Goal: Find specific page/section: Find specific page/section

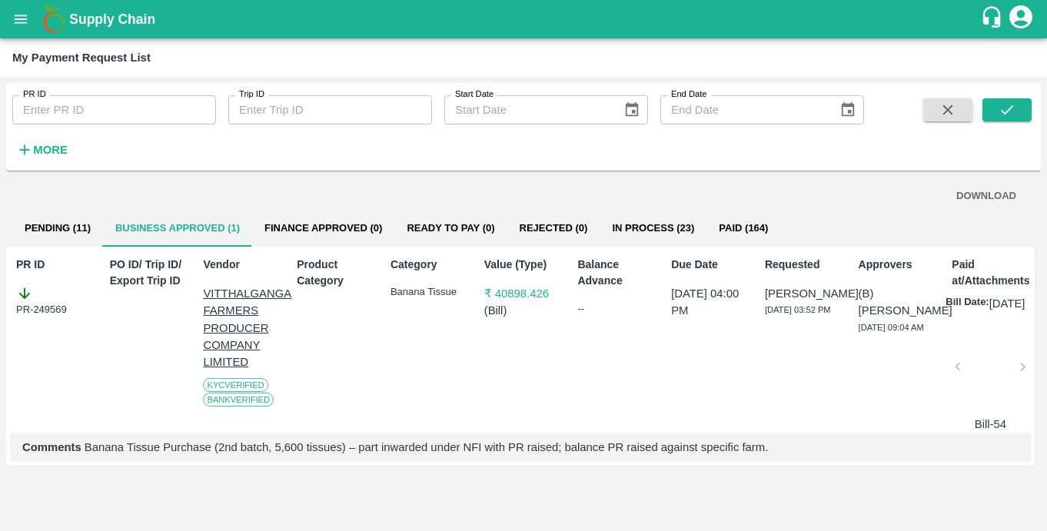
click at [23, 38] on div "My Payment Request List" at bounding box center [523, 57] width 1047 height 38
click at [23, 25] on icon "open drawer" at bounding box center [20, 19] width 17 height 17
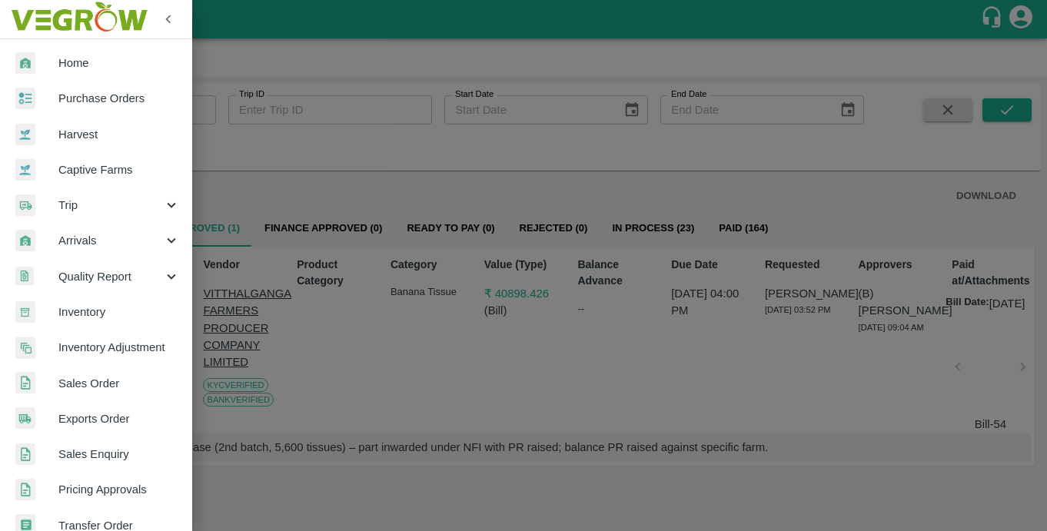
click at [93, 175] on span "Captive Farms" at bounding box center [118, 169] width 121 height 17
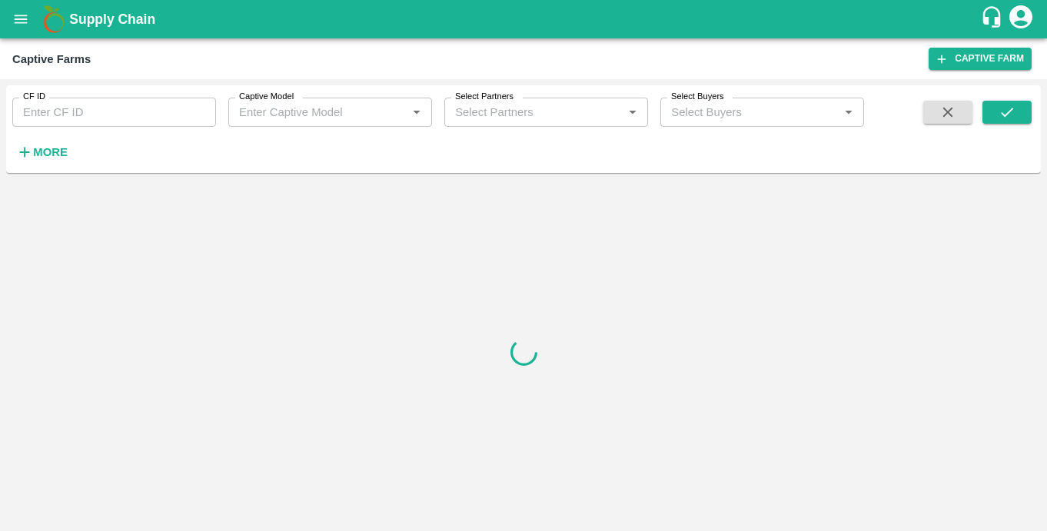
click at [363, 109] on input "Captive Model" at bounding box center [317, 112] width 169 height 20
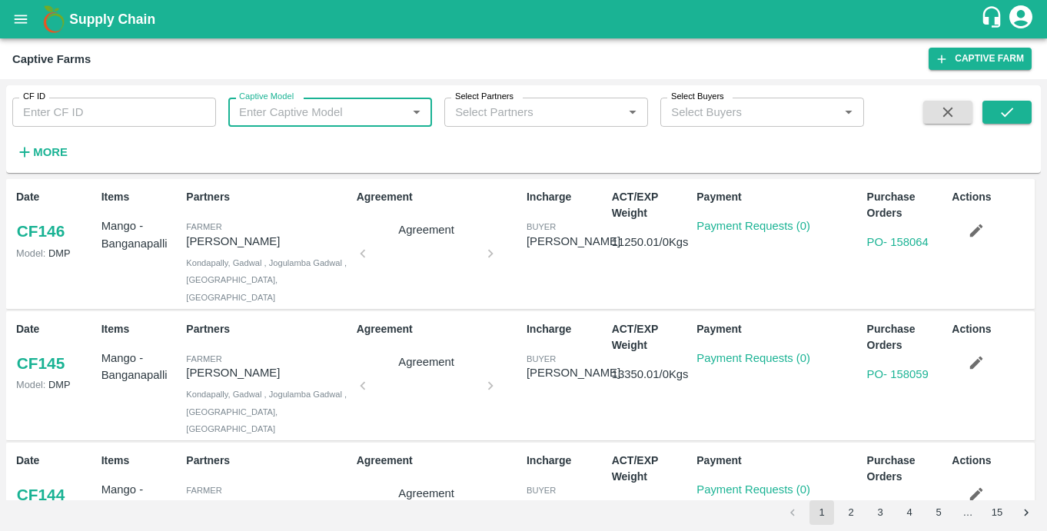
click at [357, 114] on input "Captive Model" at bounding box center [317, 112] width 169 height 20
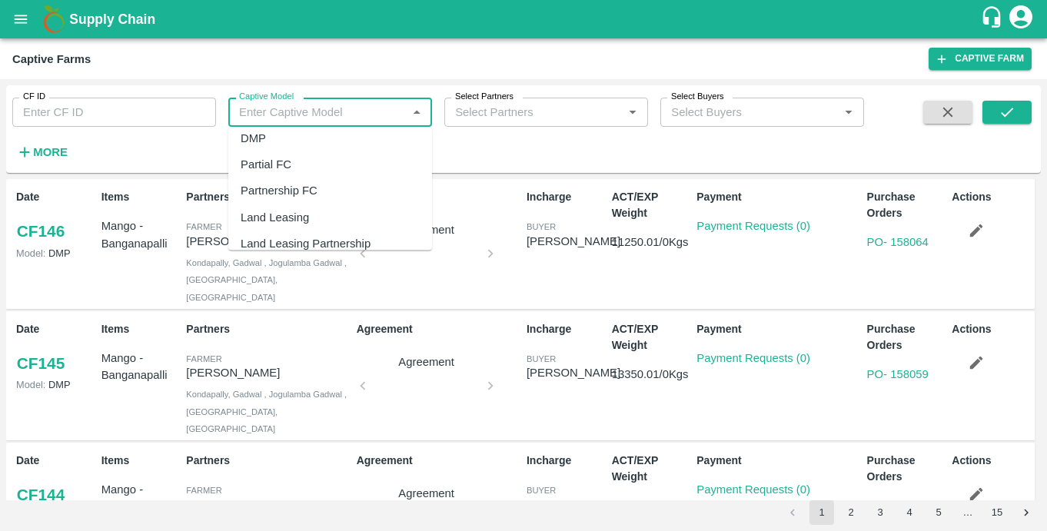
scroll to position [100, 0]
click at [310, 200] on div "Land Leasing" at bounding box center [330, 204] width 204 height 26
type input "Land Leasing"
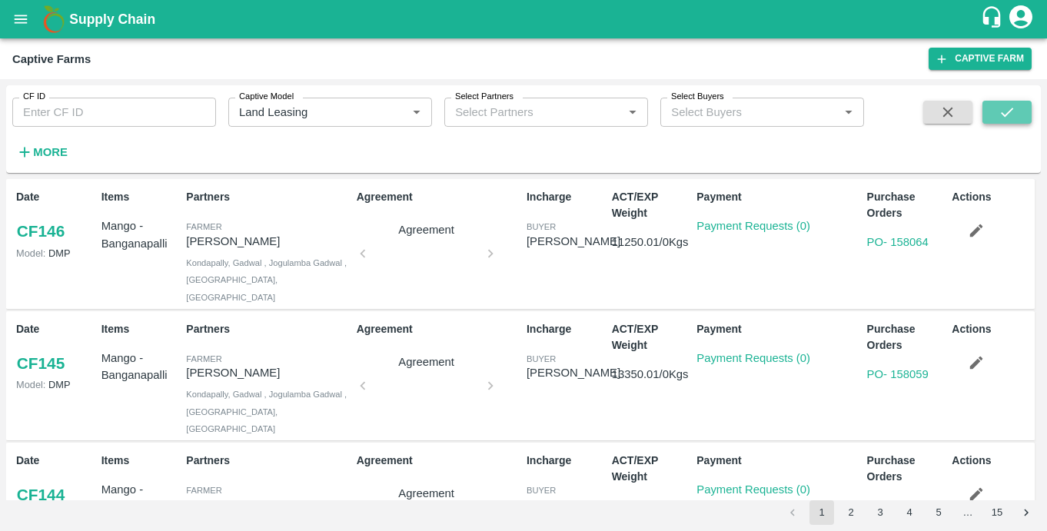
click at [997, 116] on button "submit" at bounding box center [1006, 112] width 49 height 23
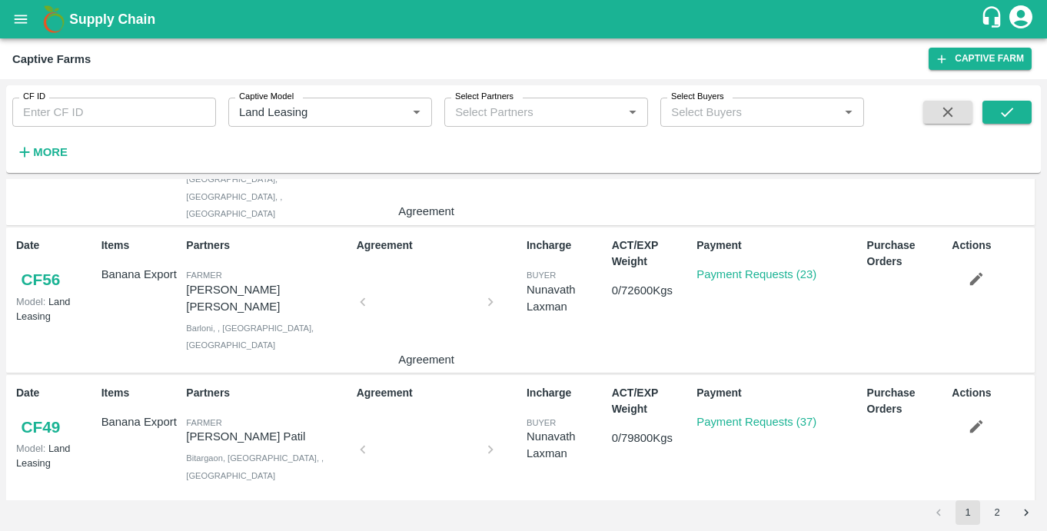
scroll to position [1162, 0]
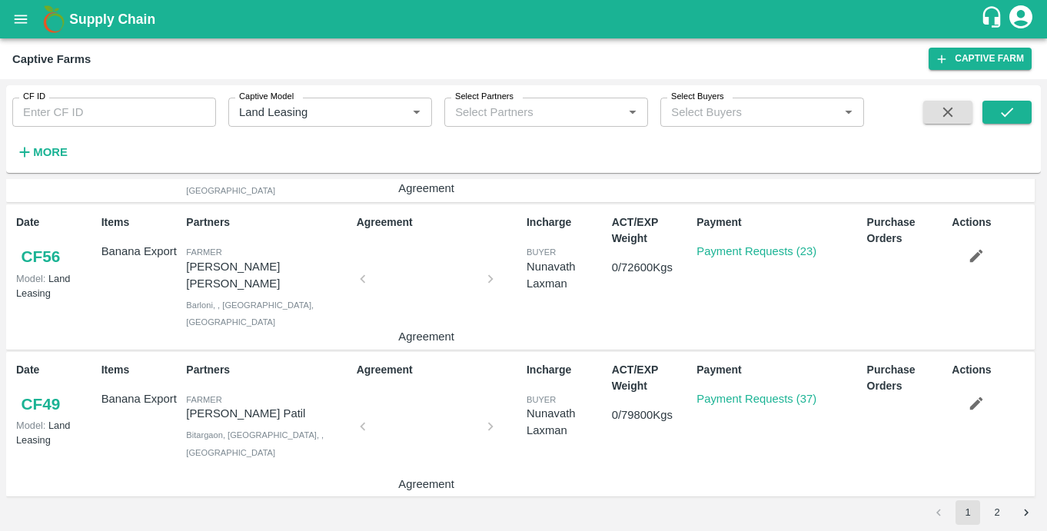
click at [430, 443] on div at bounding box center [426, 430] width 115 height 81
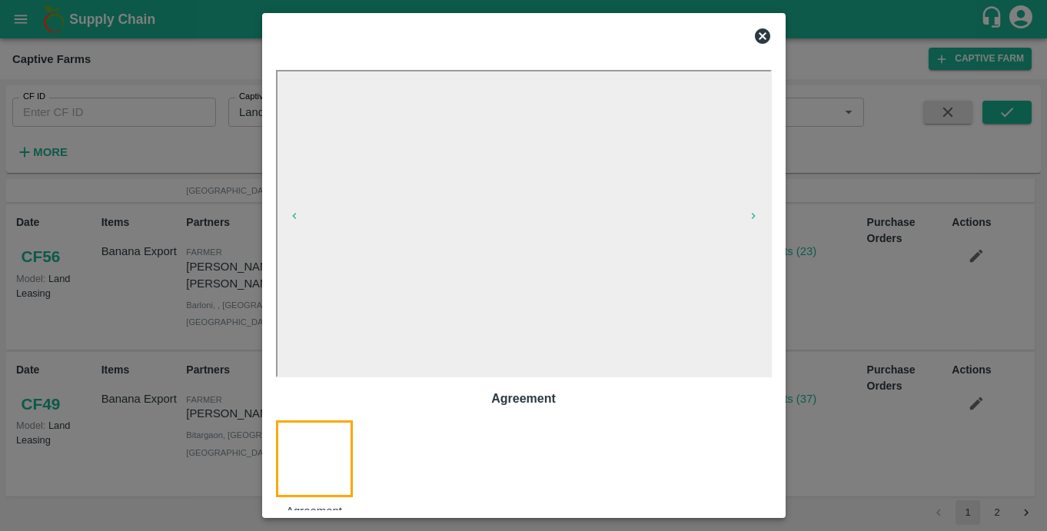
click at [763, 39] on icon at bounding box center [762, 35] width 15 height 15
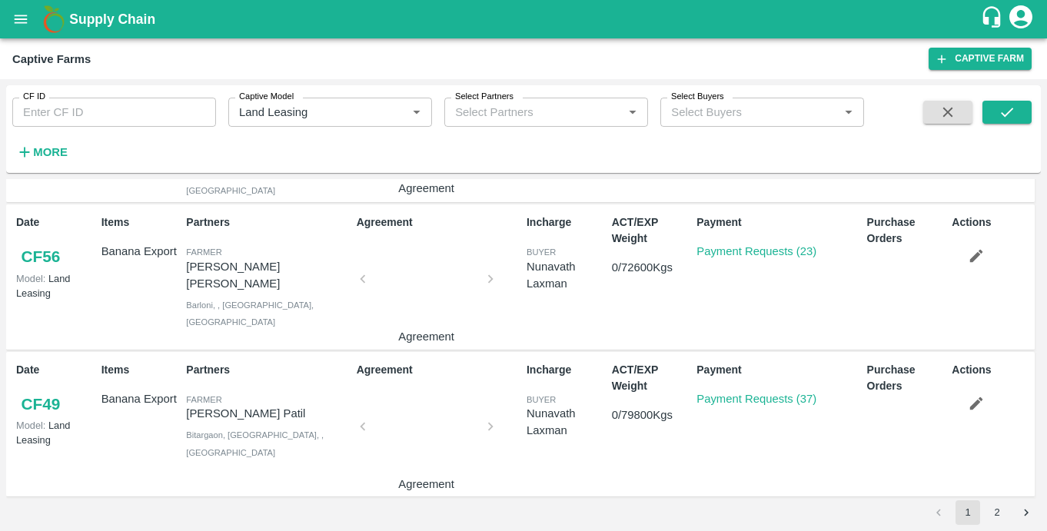
click at [437, 282] on div at bounding box center [426, 283] width 115 height 81
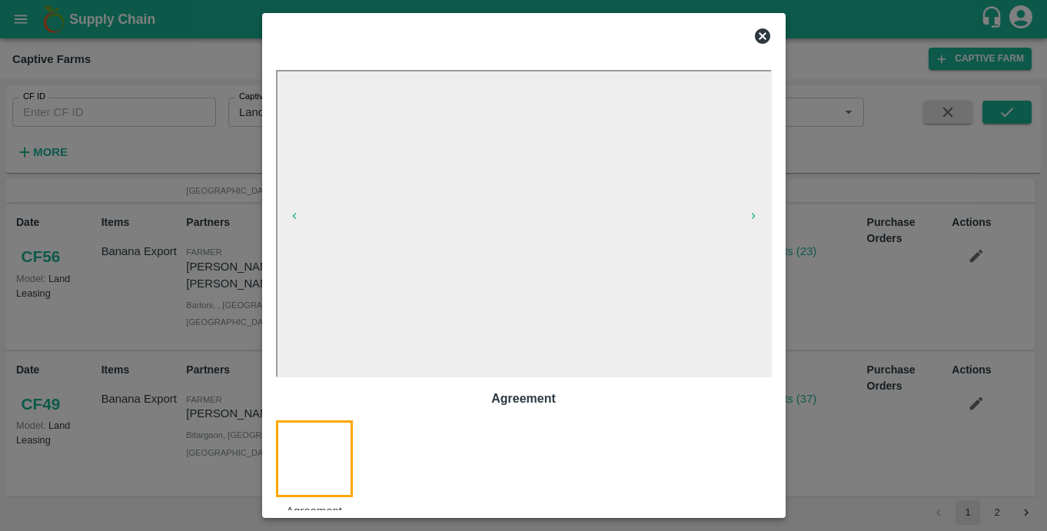
click at [759, 32] on icon at bounding box center [762, 35] width 15 height 15
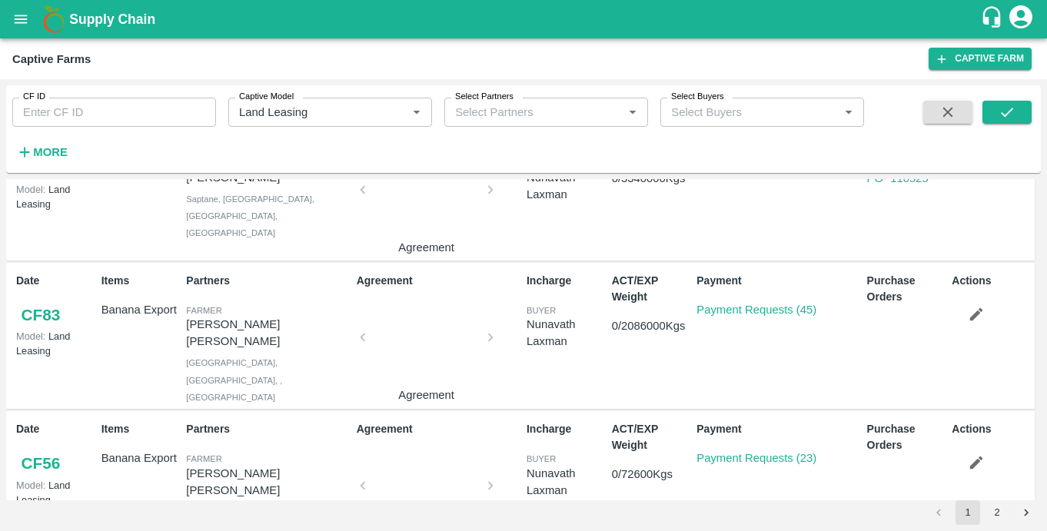
scroll to position [952, 0]
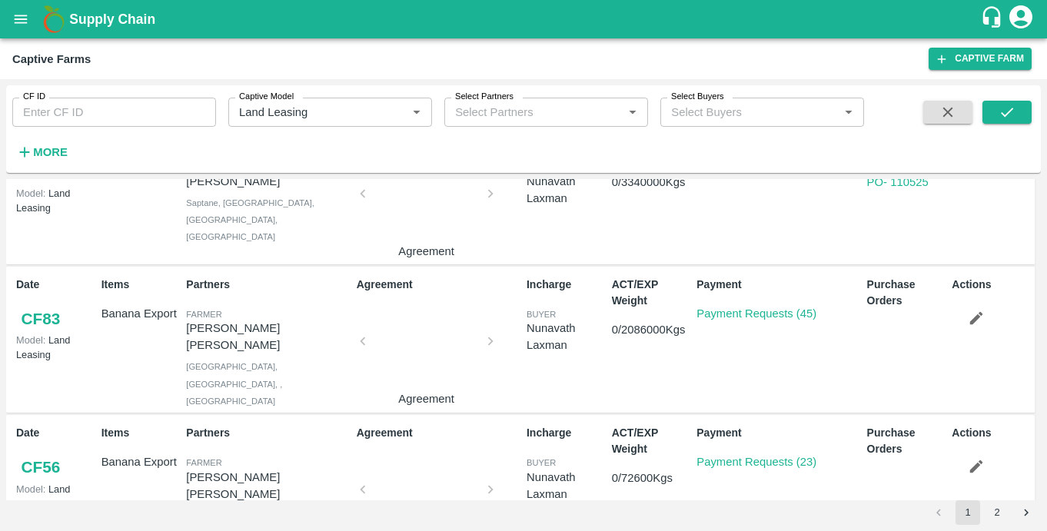
click at [409, 336] on div at bounding box center [426, 345] width 115 height 81
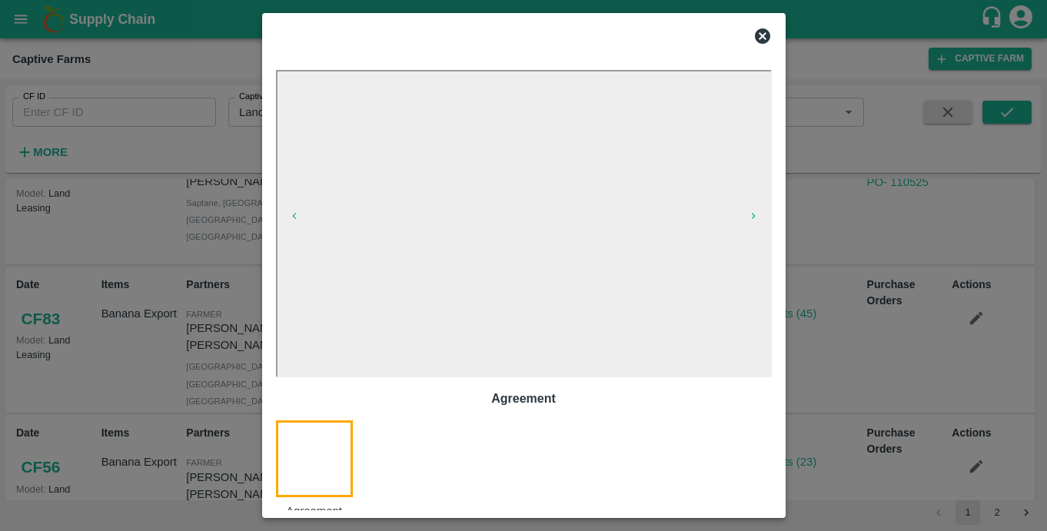
click at [678, 38] on div at bounding box center [506, 33] width 484 height 37
click at [757, 39] on icon at bounding box center [762, 35] width 15 height 15
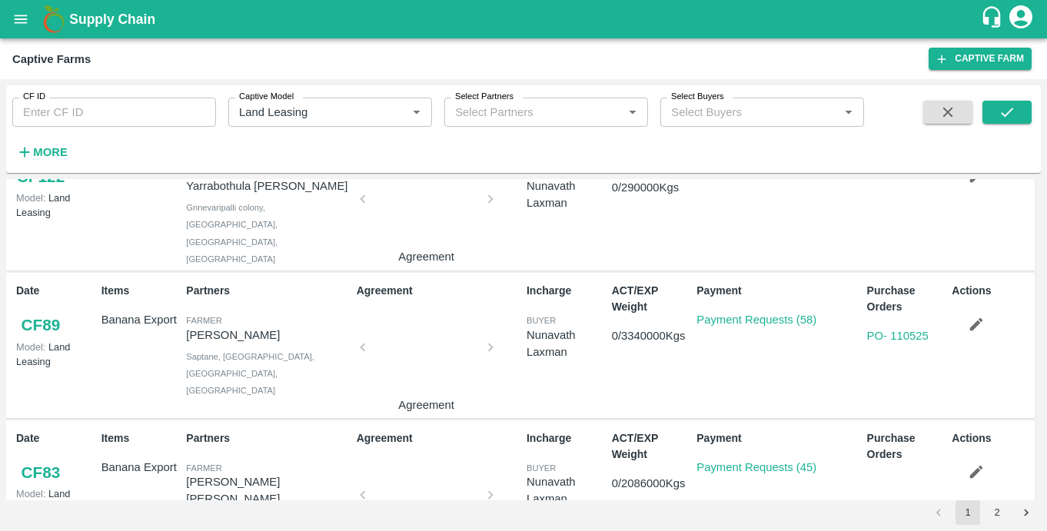
scroll to position [747, 0]
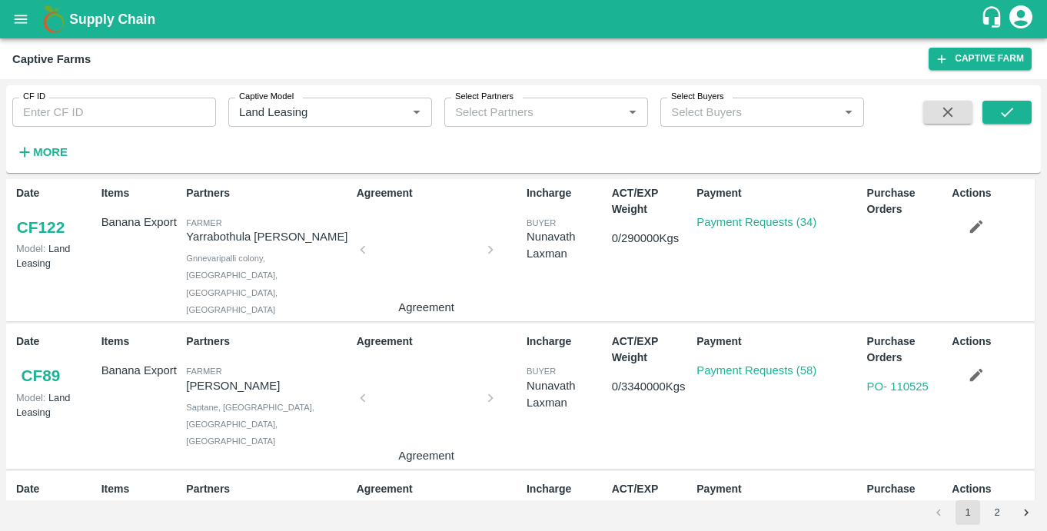
click at [416, 394] on div at bounding box center [426, 402] width 115 height 81
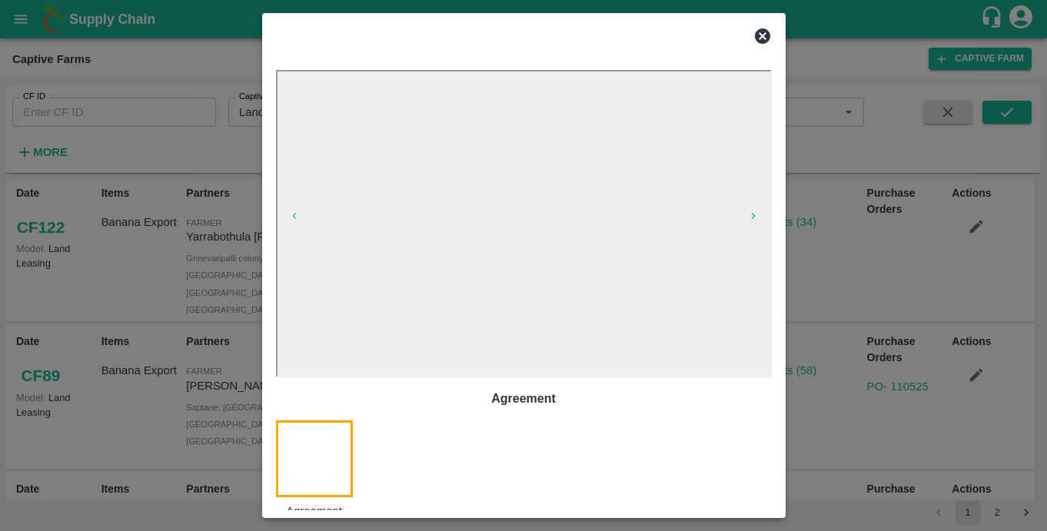
click at [764, 41] on icon at bounding box center [762, 35] width 15 height 15
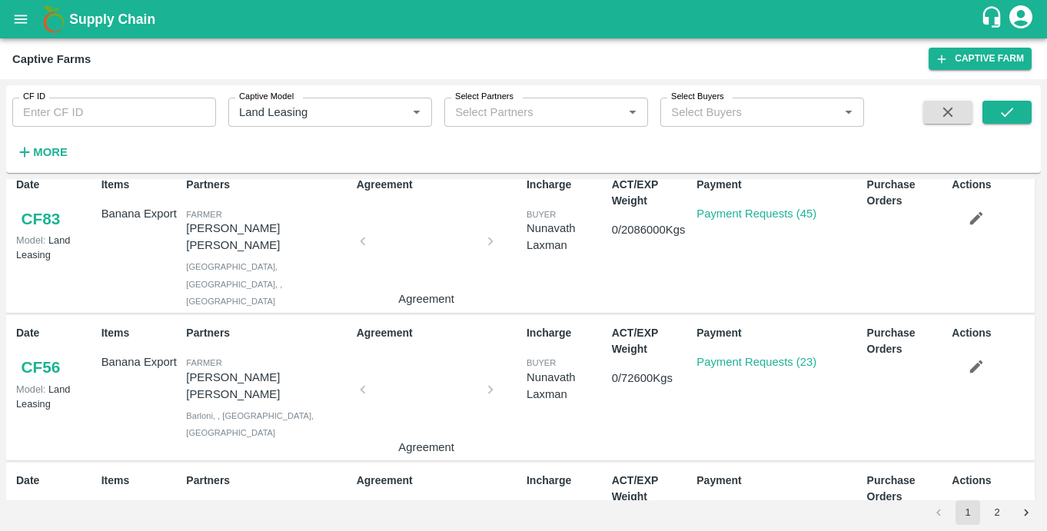
scroll to position [1162, 0]
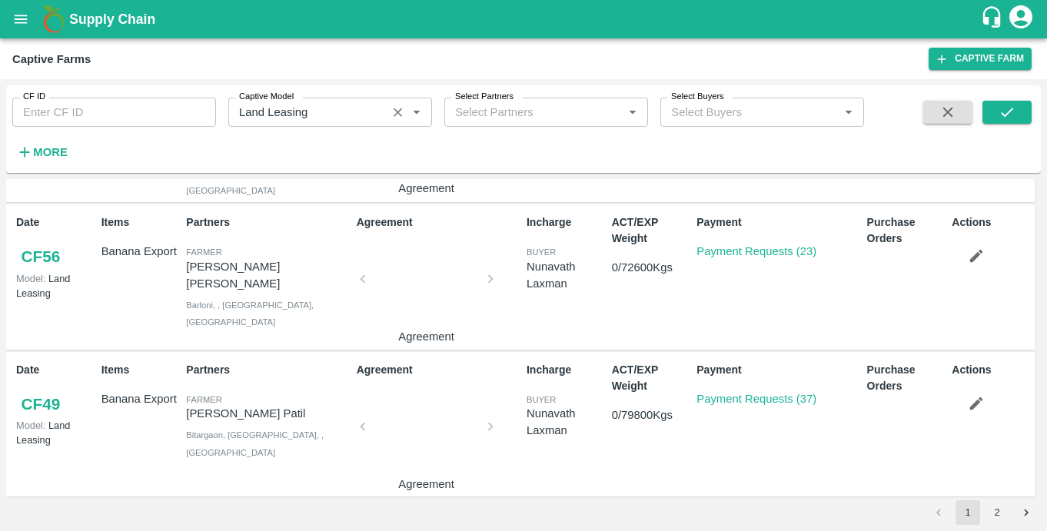
click at [397, 115] on icon "Clear" at bounding box center [397, 112] width 15 height 15
click at [489, 116] on input "Select Partners" at bounding box center [523, 112] width 149 height 20
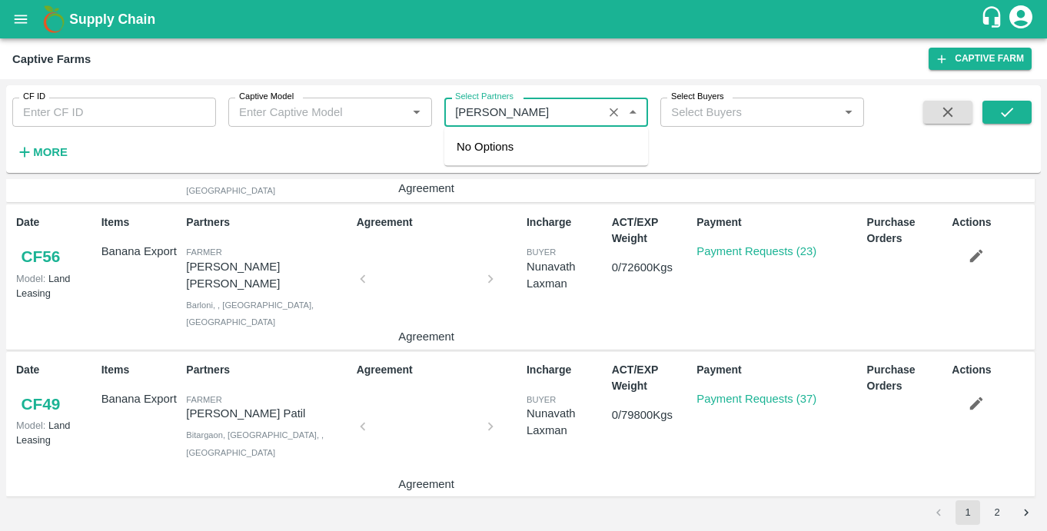
type input "nikhil"
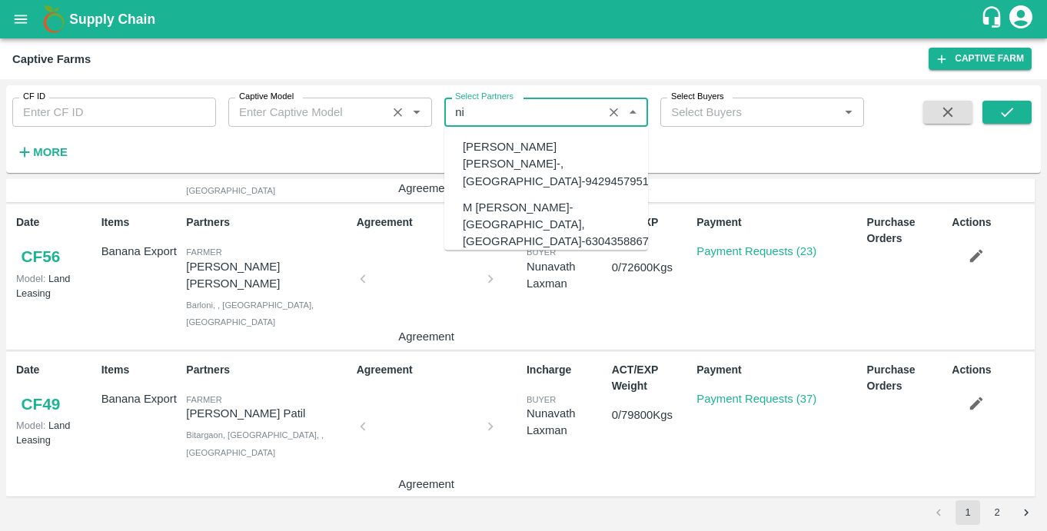
type input "n"
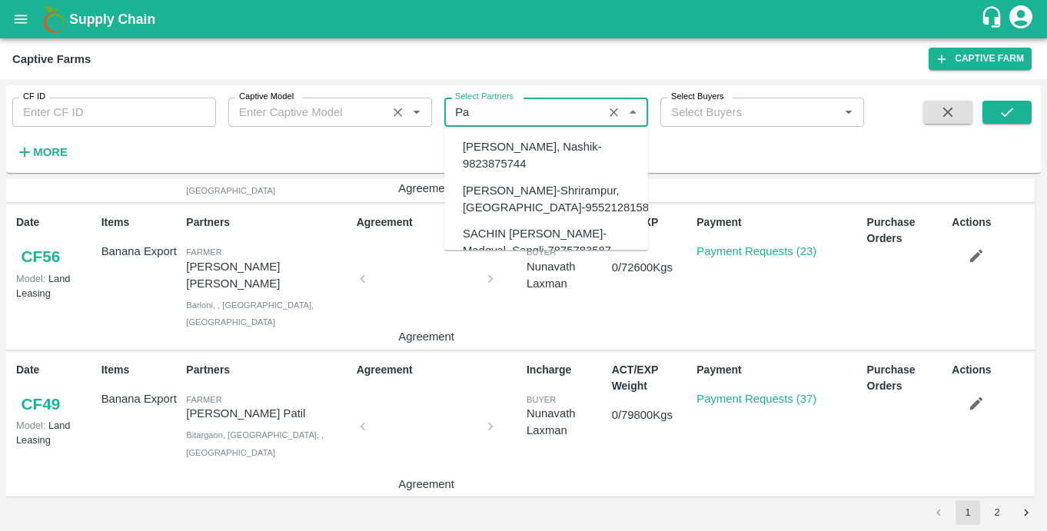
type input "P"
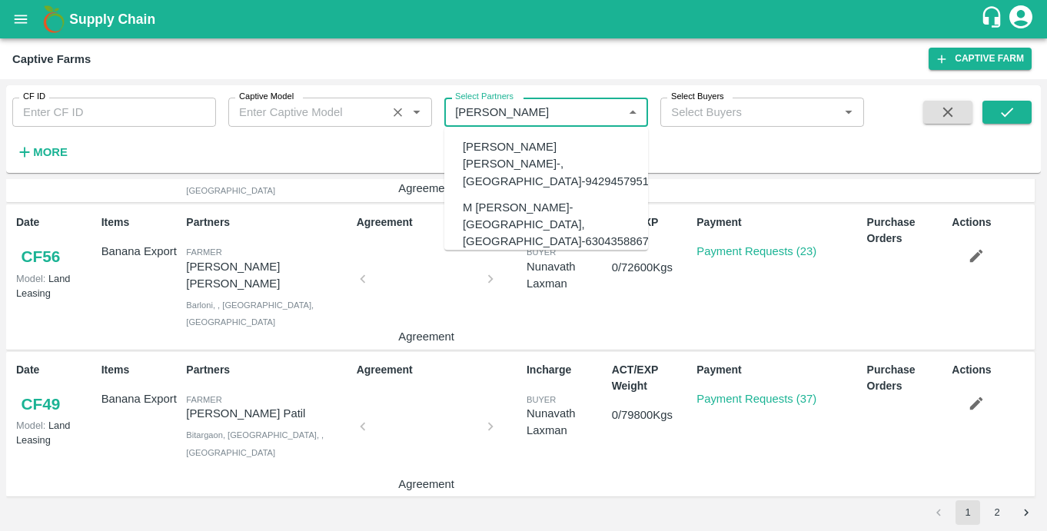
type input "Nikhil"
type input "N"
type input "nikhil"
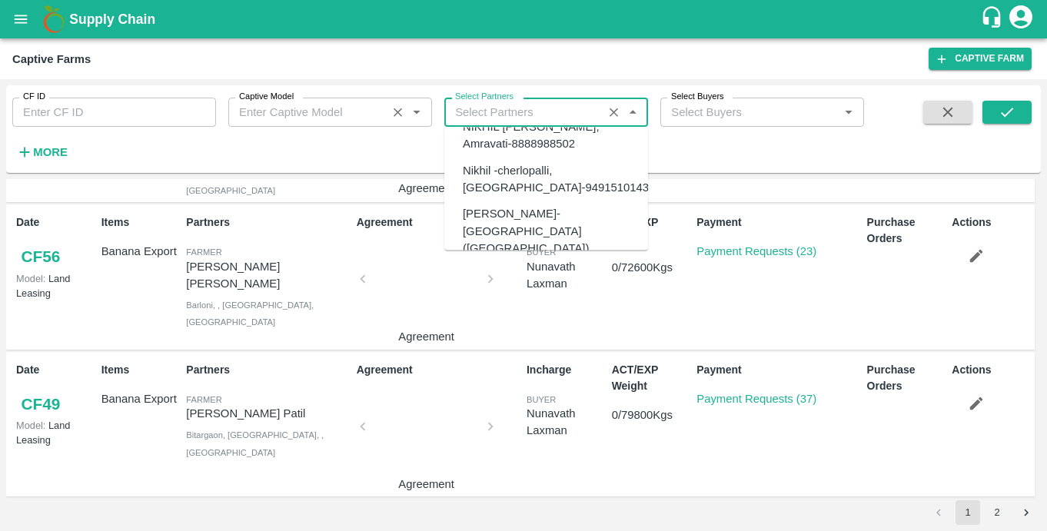
scroll to position [757, 0]
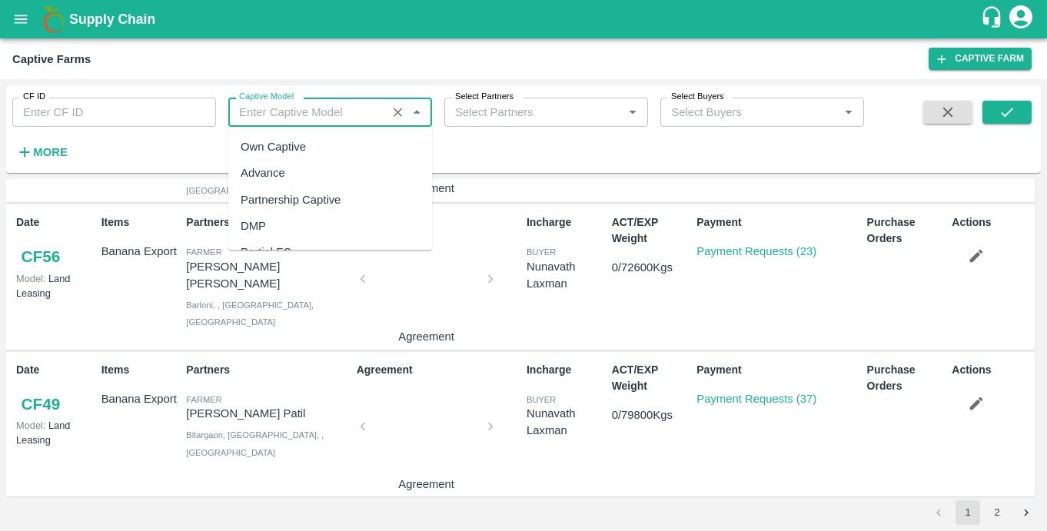
click at [330, 116] on input "Captive Model" at bounding box center [307, 112] width 149 height 20
click at [266, 229] on div "Land Leasing Partnership" at bounding box center [306, 230] width 130 height 17
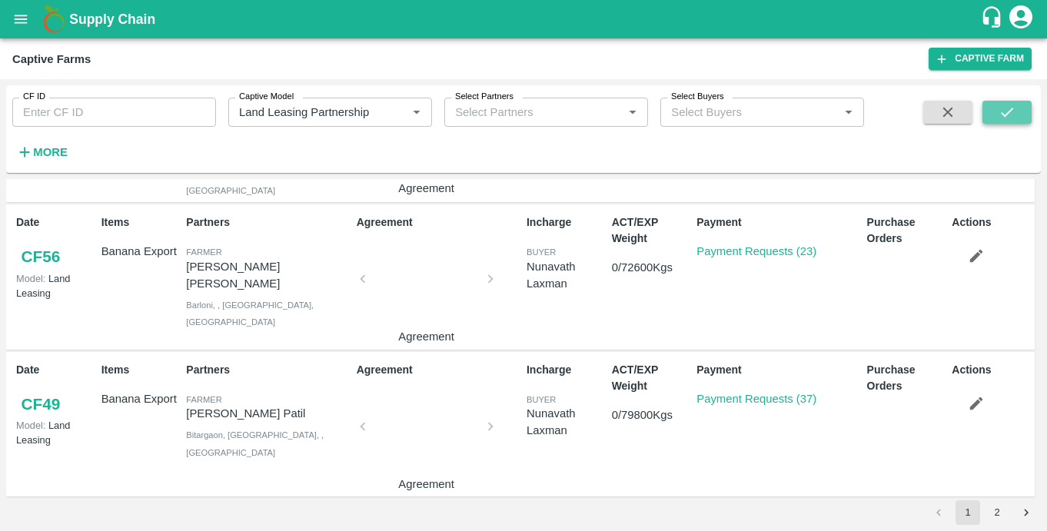
click at [1017, 111] on button "submit" at bounding box center [1006, 112] width 49 height 23
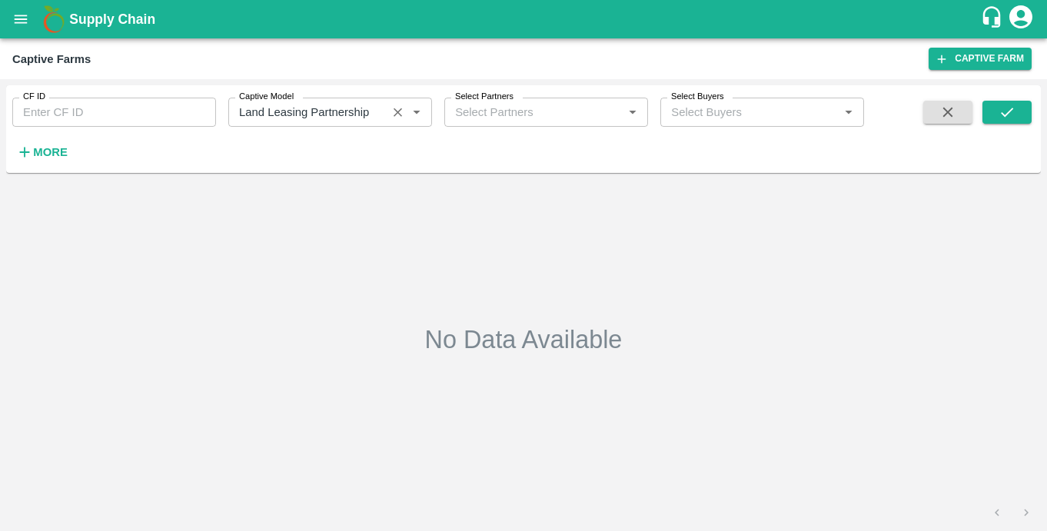
click at [356, 108] on input "Captive Model" at bounding box center [307, 112] width 149 height 20
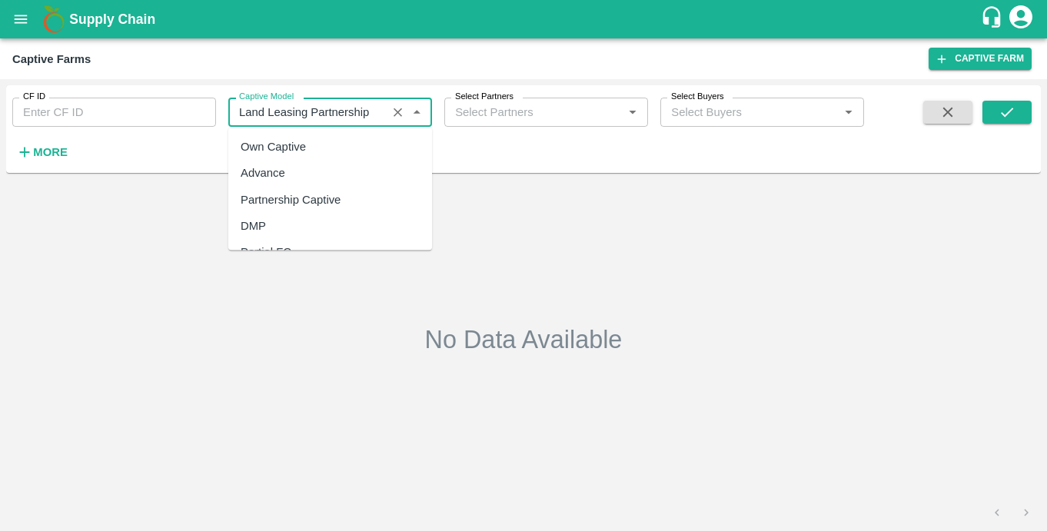
scroll to position [94, 0]
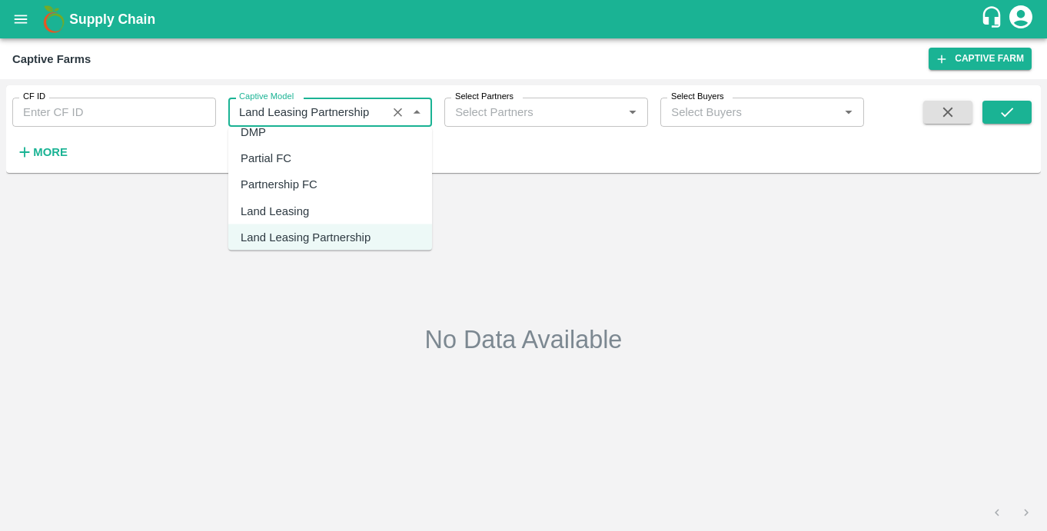
click at [339, 213] on div "Land Leasing" at bounding box center [330, 211] width 204 height 26
type input "Land Leasing"
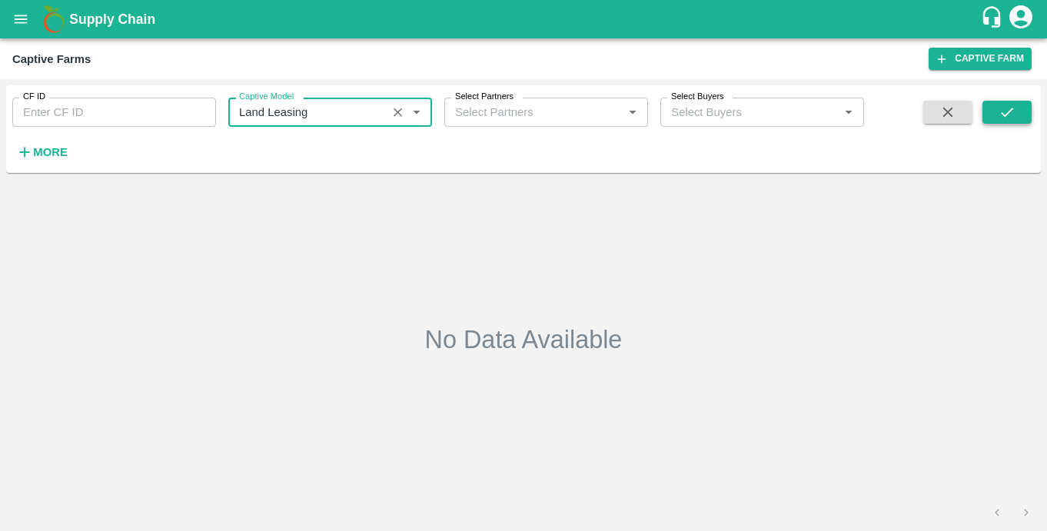
click at [1009, 119] on icon "submit" at bounding box center [1007, 112] width 17 height 17
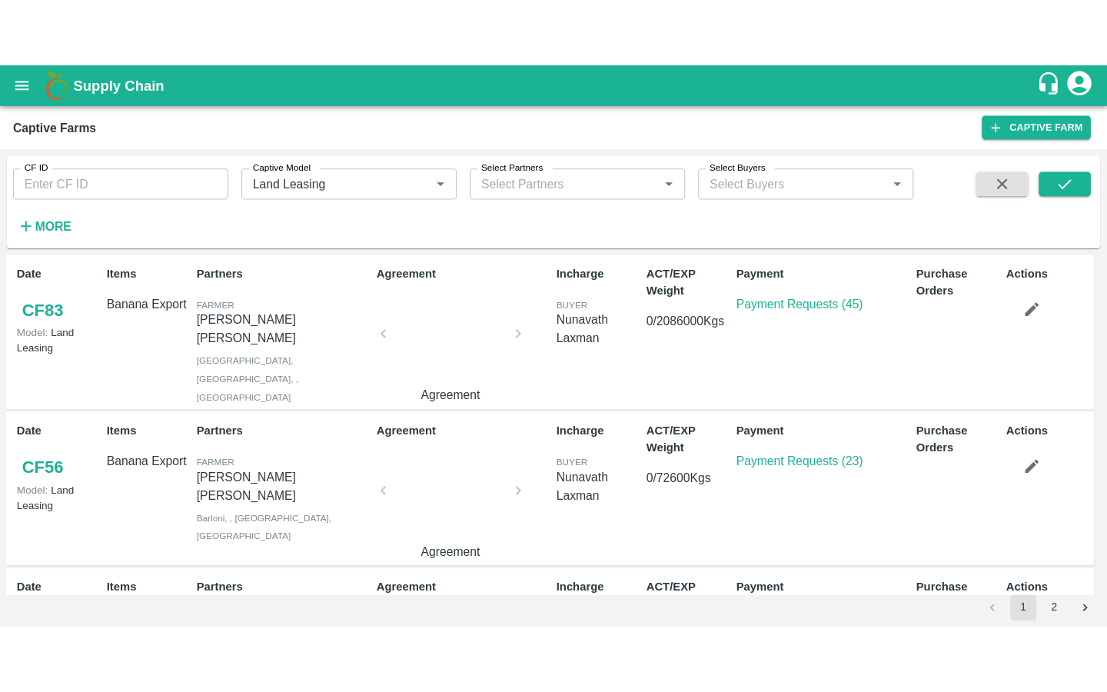
scroll to position [1162, 0]
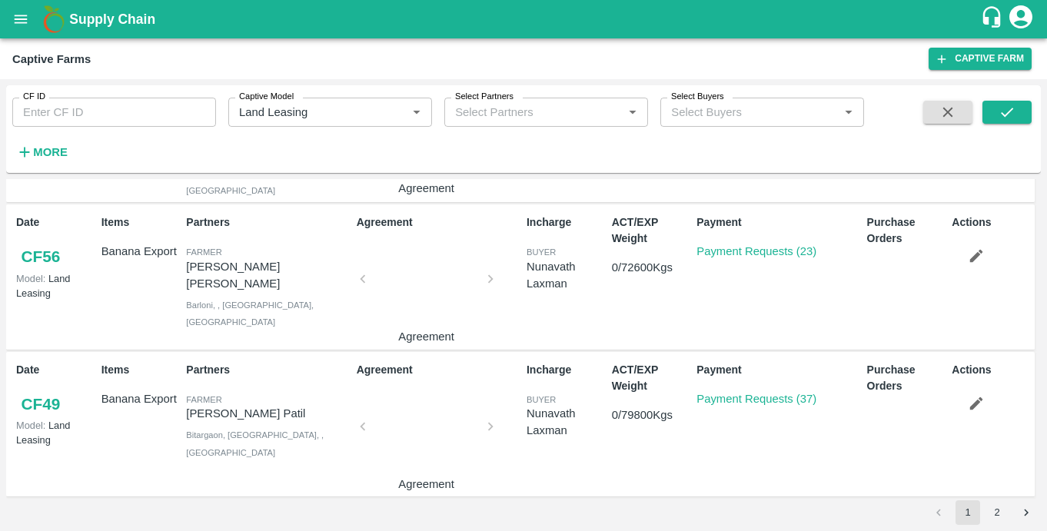
click at [996, 512] on button "2" at bounding box center [997, 512] width 25 height 25
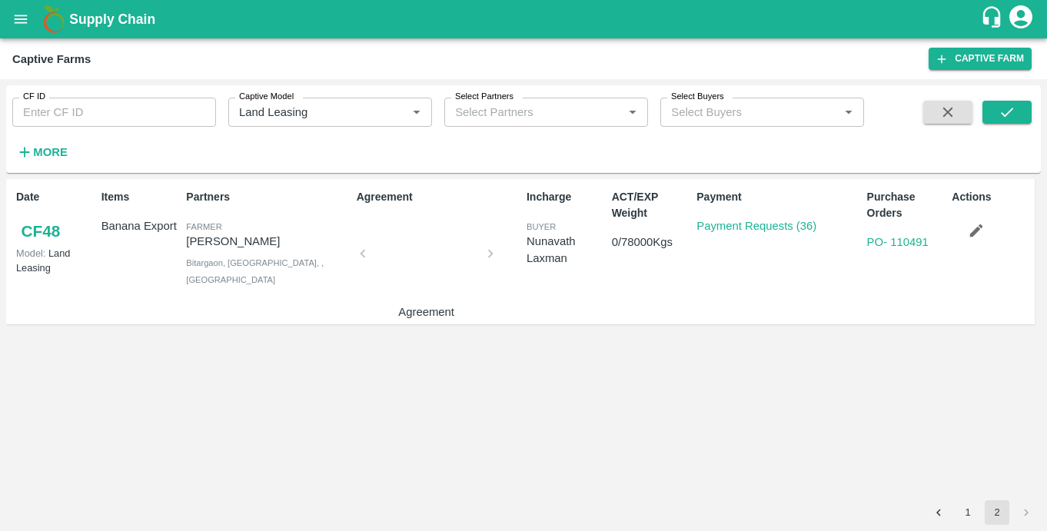
click at [452, 266] on div at bounding box center [426, 258] width 115 height 81
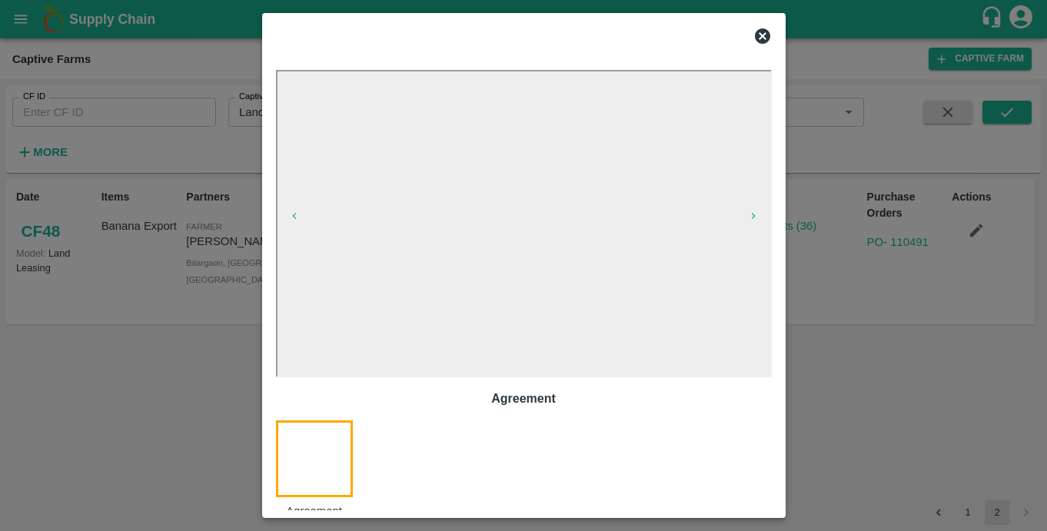
click at [764, 41] on icon at bounding box center [762, 35] width 15 height 15
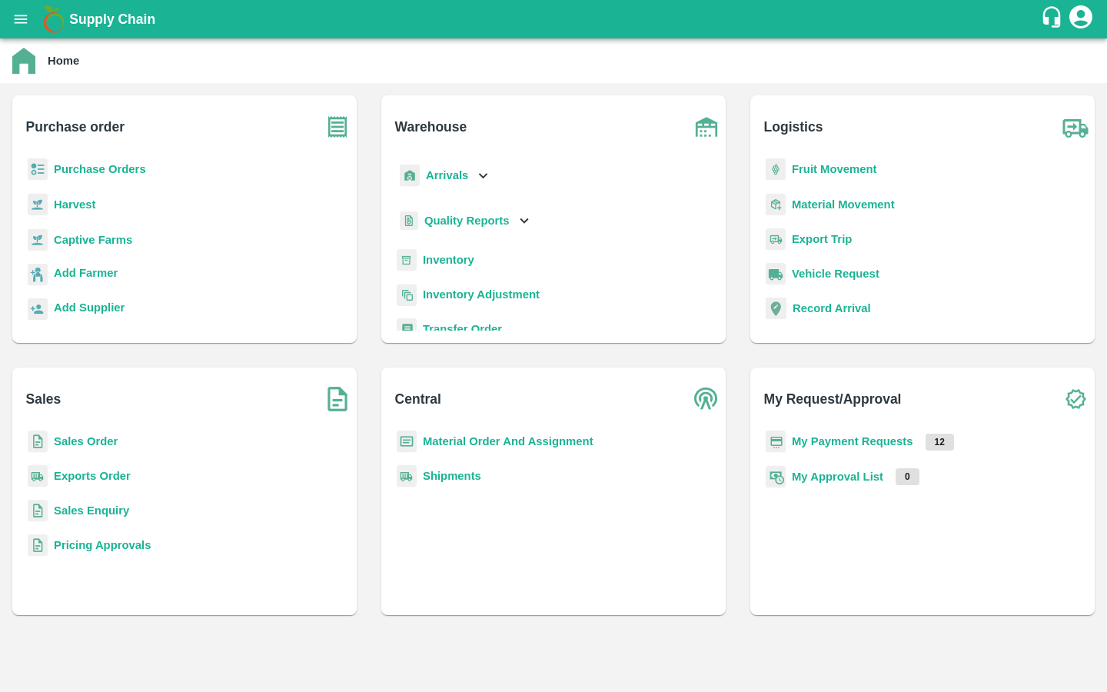
click at [123, 244] on b "Captive Farms" at bounding box center [93, 240] width 78 height 12
